Goal: Task Accomplishment & Management: Manage account settings

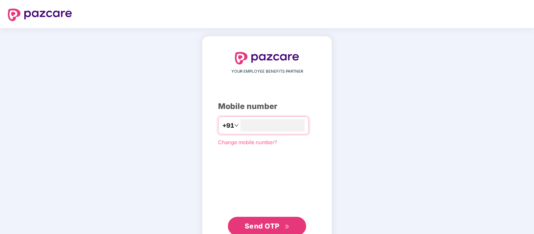
type input "**********"
click at [270, 227] on span "Send OTP" at bounding box center [262, 226] width 35 height 8
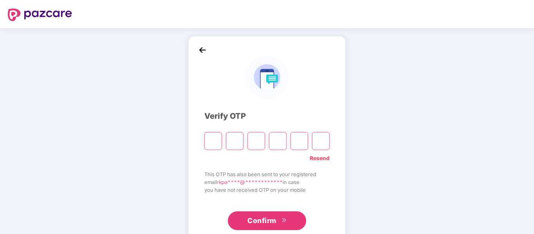
type input "*"
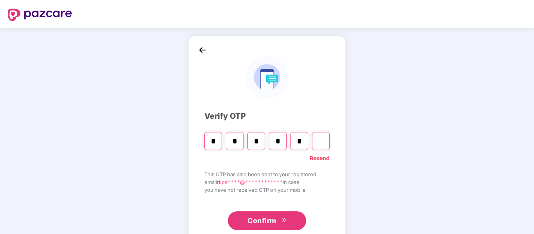
type input "*"
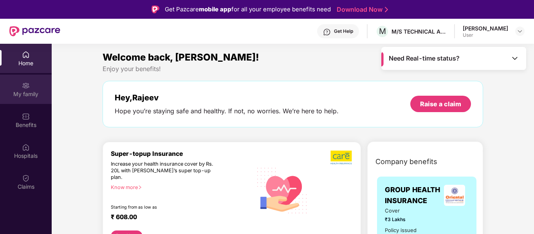
click at [16, 94] on div "My family" at bounding box center [26, 94] width 52 height 8
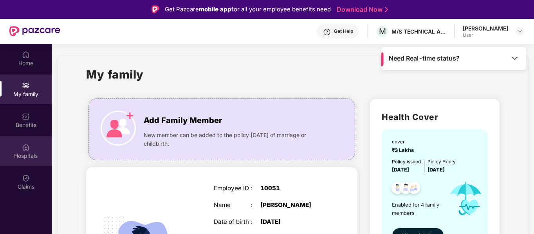
click at [24, 151] on img at bounding box center [26, 148] width 8 height 8
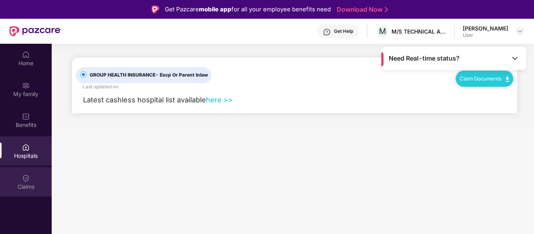
click at [29, 180] on img at bounding box center [26, 179] width 8 height 8
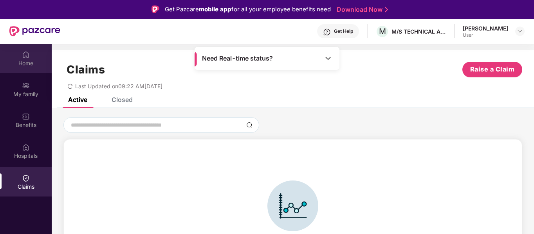
click at [27, 63] on div "Home" at bounding box center [26, 63] width 52 height 8
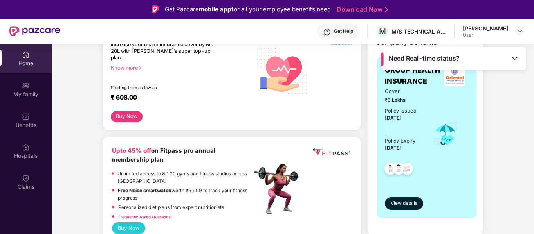
scroll to position [117, 0]
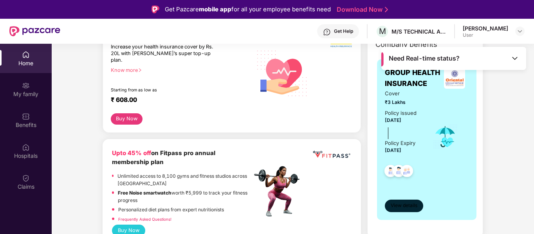
click at [393, 205] on span "View details" at bounding box center [404, 205] width 27 height 7
